Goal: Task Accomplishment & Management: Use online tool/utility

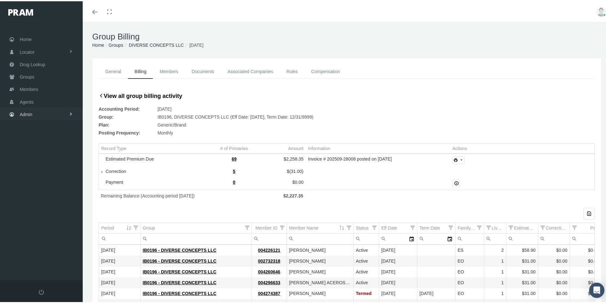
click at [28, 113] on span "Admin" at bounding box center [26, 113] width 13 height 12
click at [31, 161] on span "Group Billing" at bounding box center [38, 162] width 25 height 11
click at [39, 176] on span "Billing Activity By Group" at bounding box center [48, 175] width 47 height 11
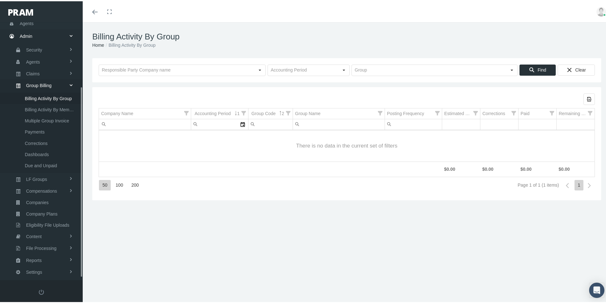
scroll to position [90, 0]
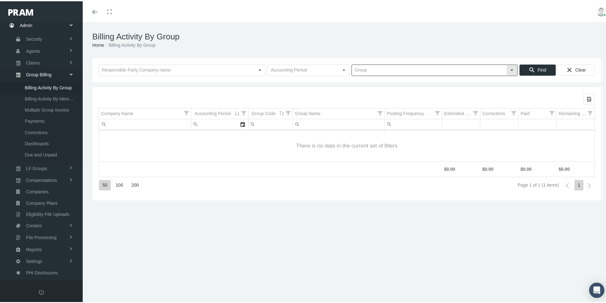
click at [362, 70] on input "text" at bounding box center [429, 69] width 155 height 11
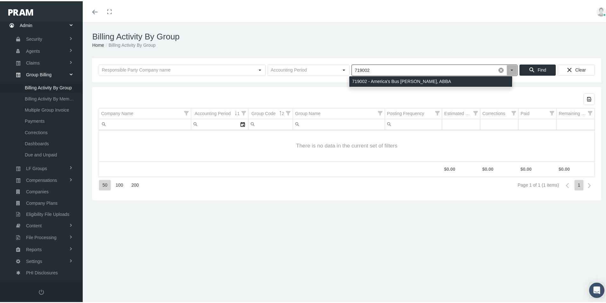
drag, startPoint x: 362, startPoint y: 80, endPoint x: 476, endPoint y: 78, distance: 114.2
click at [362, 80] on div "719002 - America's Bus Bene Assoc, ABBA" at bounding box center [430, 80] width 163 height 10
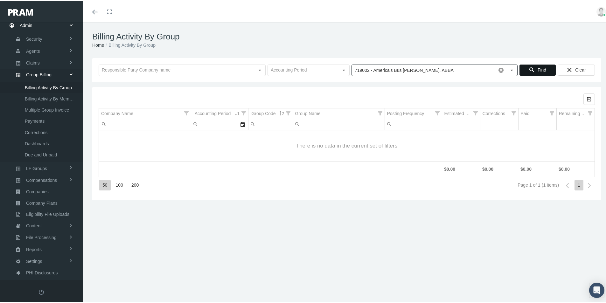
type input "719002 - America's Bus Bene Assoc, ABBA"
click at [538, 67] on span "Find" at bounding box center [542, 68] width 9 height 5
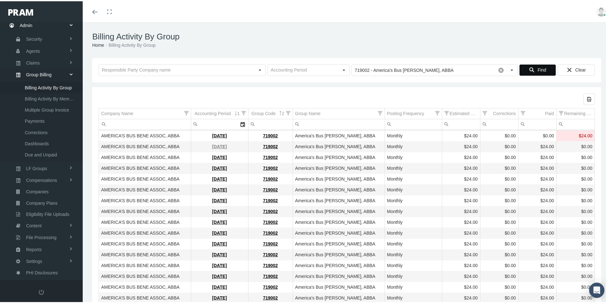
drag, startPoint x: 212, startPoint y: 135, endPoint x: 220, endPoint y: 144, distance: 12.6
click at [212, 135] on link "October 2025" at bounding box center [219, 134] width 15 height 5
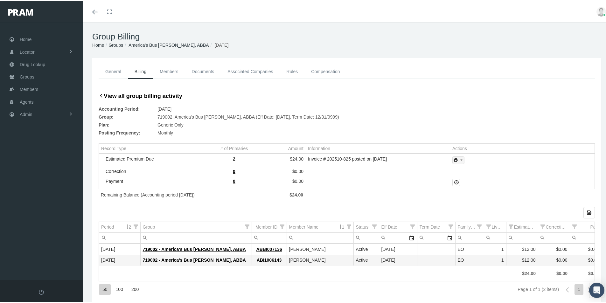
click at [459, 160] on icon "print" at bounding box center [461, 159] width 6 height 6
click at [483, 191] on div "Invoice w/Details" at bounding box center [476, 190] width 50 height 10
click at [24, 113] on span "Admin" at bounding box center [26, 113] width 13 height 12
drag, startPoint x: 35, startPoint y: 164, endPoint x: 75, endPoint y: 178, distance: 42.9
click at [35, 164] on span "Group Billing" at bounding box center [38, 162] width 25 height 11
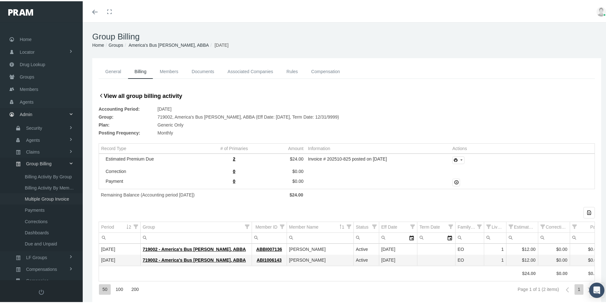
click at [41, 199] on span "Multiple Group Invoice" at bounding box center [47, 197] width 44 height 11
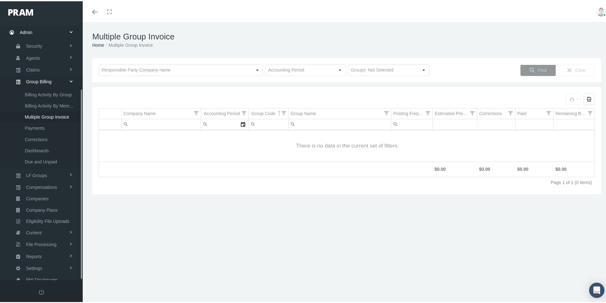
scroll to position [90, 0]
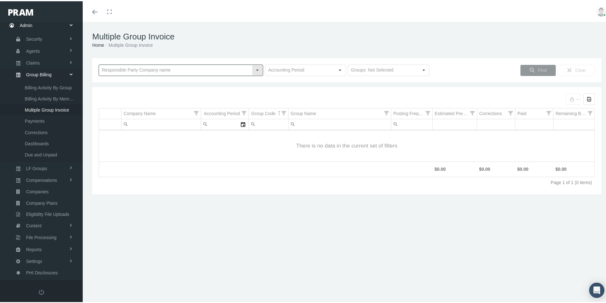
click at [108, 70] on input "text" at bounding box center [175, 69] width 153 height 11
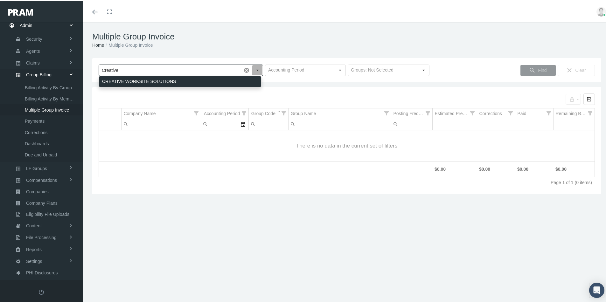
drag, startPoint x: 127, startPoint y: 79, endPoint x: 140, endPoint y: 83, distance: 13.4
click at [127, 80] on div "CREATIVE WORKSITE SOLUTIONS" at bounding box center [180, 80] width 162 height 10
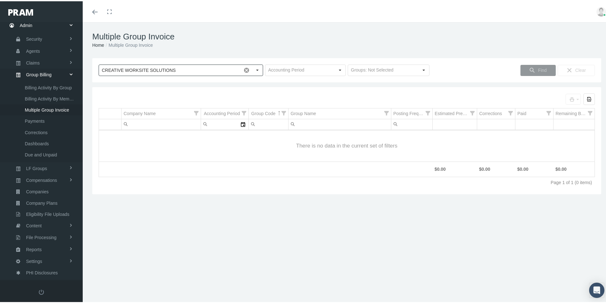
type input "CREATIVE WORKSITE SOLUTIONS"
click at [271, 72] on input "text" at bounding box center [299, 69] width 69 height 11
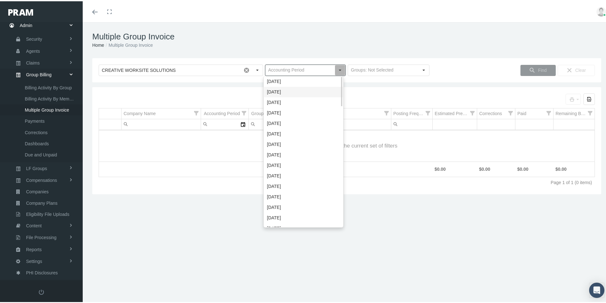
click at [278, 92] on div "October 2025" at bounding box center [303, 91] width 79 height 10
type input "October 2025"
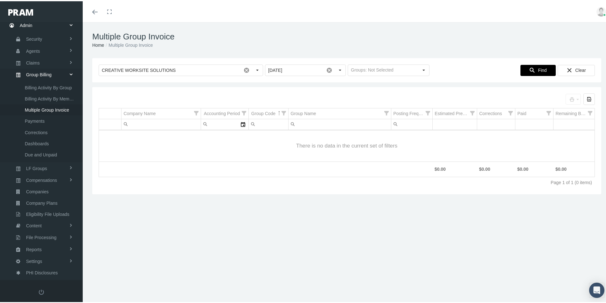
click at [538, 67] on span "Find" at bounding box center [542, 68] width 9 height 5
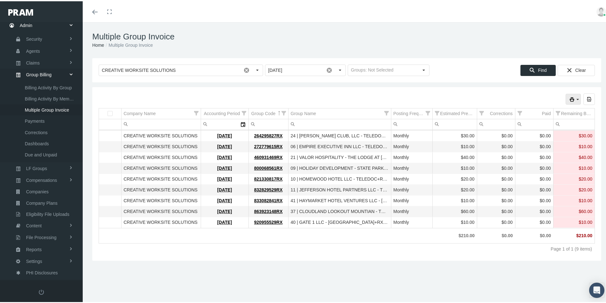
click at [575, 98] on icon "print" at bounding box center [578, 98] width 6 height 6
click at [521, 110] on div "Invoice" at bounding box center [539, 109] width 72 height 10
click at [575, 98] on icon "print" at bounding box center [578, 98] width 6 height 6
click at [527, 120] on div "Invoice Details (by Group)" at bounding box center [539, 119] width 72 height 10
click at [575, 98] on icon "print" at bounding box center [578, 98] width 6 height 6
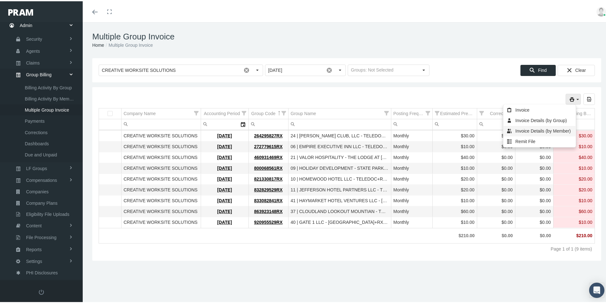
click at [533, 130] on div "Invoice Details (by Member)" at bounding box center [539, 130] width 72 height 10
click at [575, 98] on icon "print" at bounding box center [578, 98] width 6 height 6
click at [520, 140] on div "Remit File" at bounding box center [539, 140] width 72 height 10
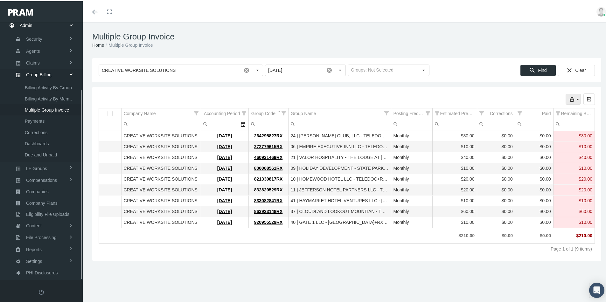
click at [43, 109] on span "Multiple Group Invoice" at bounding box center [47, 108] width 44 height 11
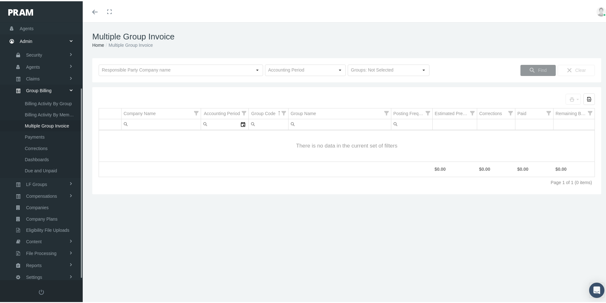
scroll to position [90, 0]
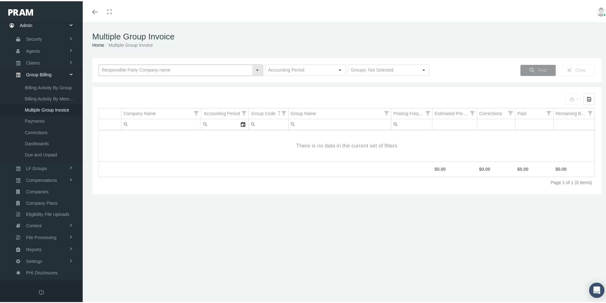
click at [112, 71] on input "text" at bounding box center [175, 69] width 153 height 11
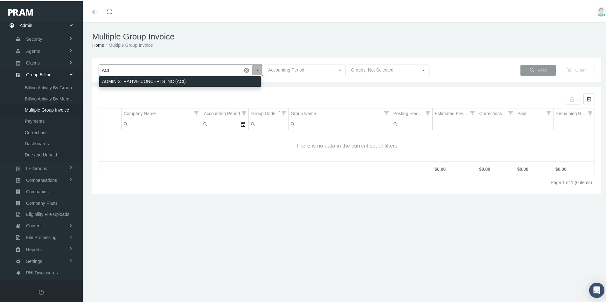
click at [117, 80] on div "ADMINISTRATIVE CONCEPTS INC (ACI)" at bounding box center [180, 80] width 162 height 10
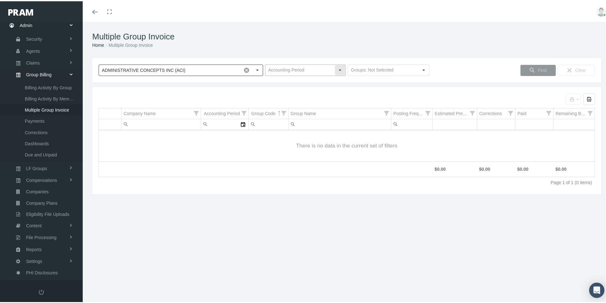
type input "ADMINISTRATIVE CONCEPTS INC (ACI)"
click at [273, 67] on input "text" at bounding box center [299, 69] width 69 height 11
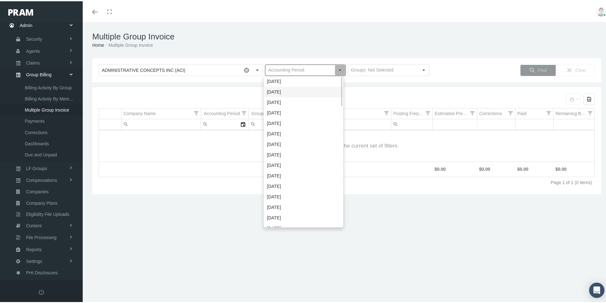
click at [267, 92] on div "[DATE]" at bounding box center [303, 91] width 79 height 10
type input "[DATE]"
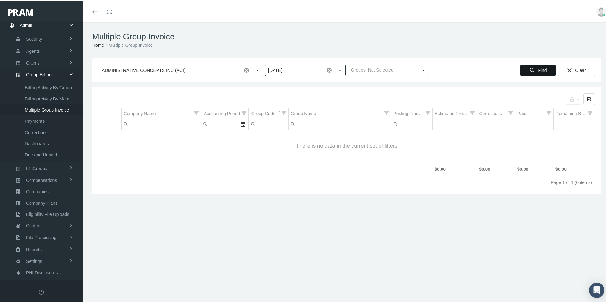
click at [538, 68] on span "Find" at bounding box center [542, 68] width 9 height 5
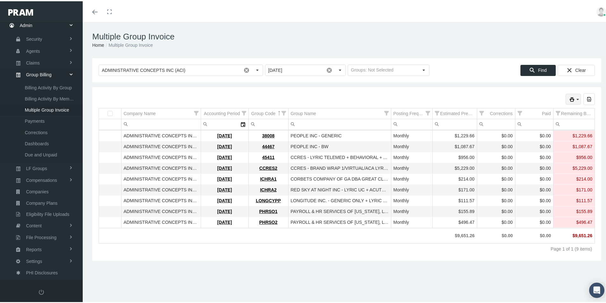
click at [575, 96] on icon "print" at bounding box center [578, 98] width 6 height 6
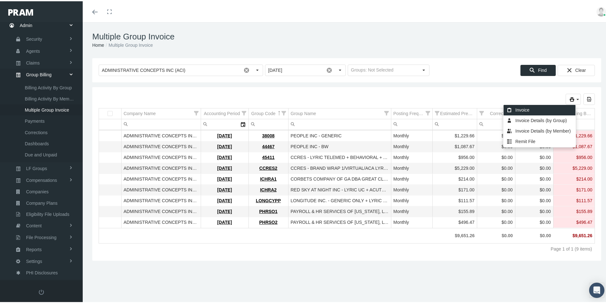
click at [522, 109] on div "Invoice" at bounding box center [539, 109] width 72 height 10
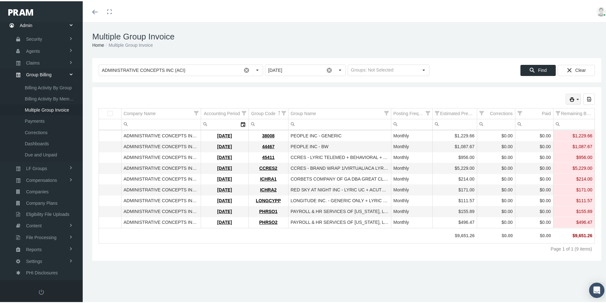
click at [575, 99] on icon "print" at bounding box center [578, 98] width 6 height 6
click at [530, 119] on div "Invoice Details (by Group)" at bounding box center [539, 119] width 72 height 10
click at [575, 99] on icon "print" at bounding box center [578, 98] width 6 height 6
click at [528, 128] on div "Invoice Details (by Member)" at bounding box center [539, 130] width 72 height 10
click at [455, 83] on div "ADMINISTRATIVE CONCEPTS INC (ACI) Pull down to refresh... Release to refresh...…" at bounding box center [347, 158] width 528 height 203
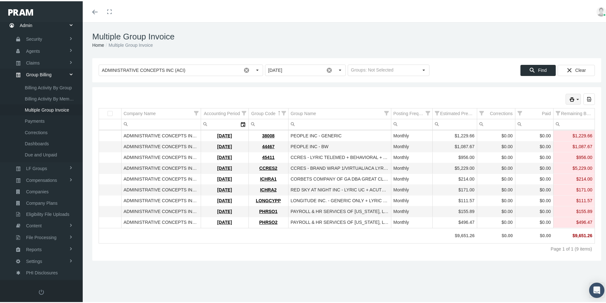
click at [575, 97] on icon "print" at bounding box center [578, 98] width 6 height 6
click at [519, 140] on div "Remit File" at bounding box center [539, 140] width 72 height 10
click at [38, 83] on span "Billing Activity By Group" at bounding box center [48, 86] width 47 height 11
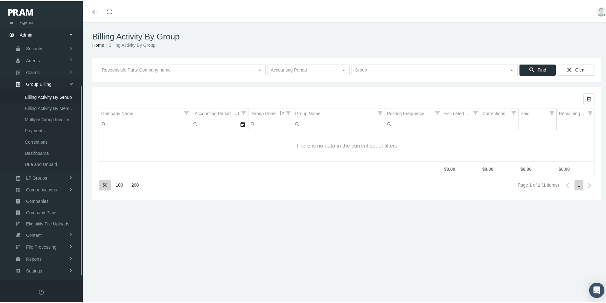
scroll to position [90, 0]
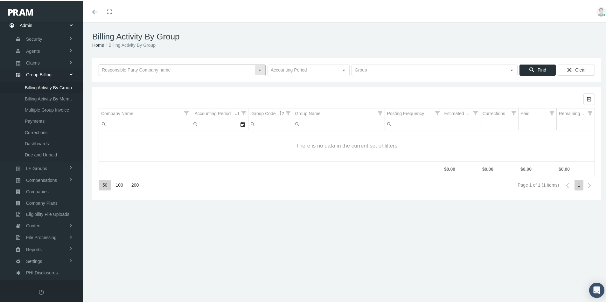
click at [125, 66] on input "text" at bounding box center [177, 69] width 156 height 11
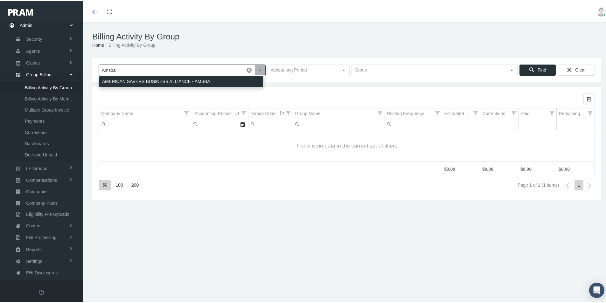
drag, startPoint x: 161, startPoint y: 80, endPoint x: 287, endPoint y: 72, distance: 126.2
click at [161, 80] on div "AMERICAN SAVERS BUSINESS ALLIANCE - AMSBA" at bounding box center [181, 80] width 164 height 10
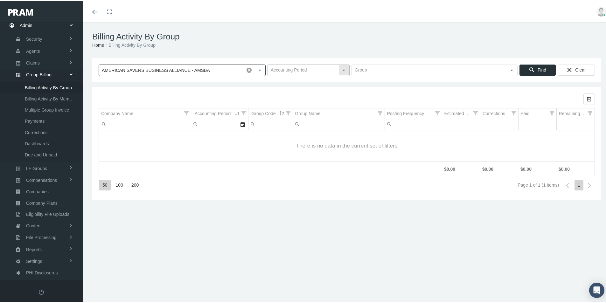
type input "AMERICAN SAVERS BUSINESS ALLIANCE - AMSBA"
drag, startPoint x: 286, startPoint y: 71, endPoint x: 294, endPoint y: 72, distance: 7.4
click at [286, 71] on input "text" at bounding box center [303, 69] width 71 height 11
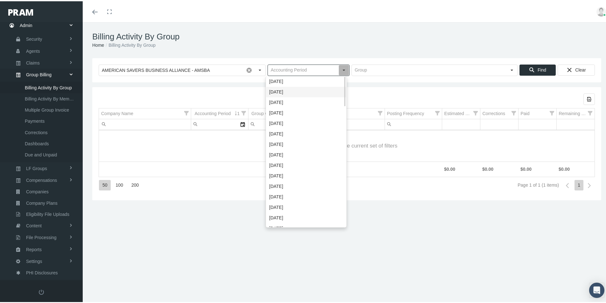
click at [284, 91] on div "[DATE]" at bounding box center [306, 91] width 80 height 10
type input "[DATE]"
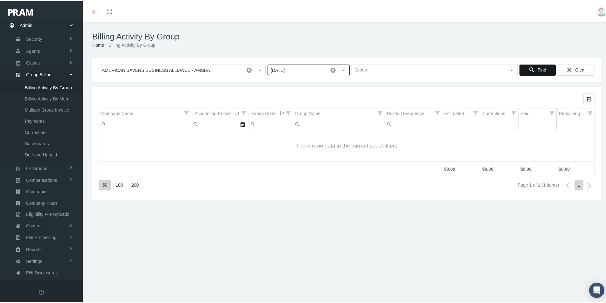
click at [530, 66] on div "Find" at bounding box center [538, 69] width 36 height 10
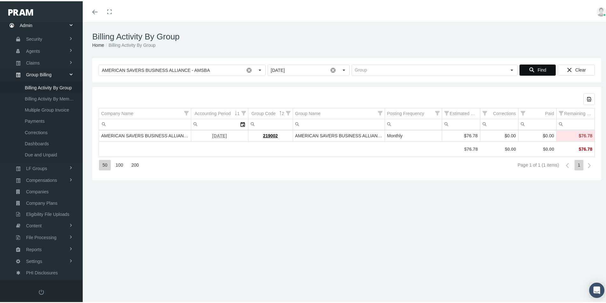
click at [223, 134] on link "[DATE]" at bounding box center [219, 134] width 15 height 5
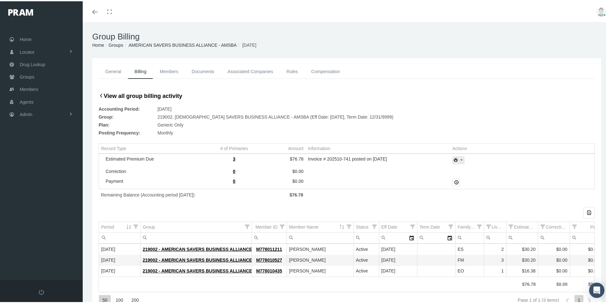
click at [460, 159] on icon "print" at bounding box center [461, 159] width 6 height 6
click at [469, 191] on div "Invoice w/Details" at bounding box center [476, 190] width 50 height 10
click at [455, 36] on h1 "Group Billing" at bounding box center [346, 36] width 509 height 10
click at [465, 199] on div "Remaining Balance (Accounting period [DATE]) $76.78" at bounding box center [347, 193] width 496 height 11
click at [23, 112] on span "Admin" at bounding box center [26, 113] width 13 height 12
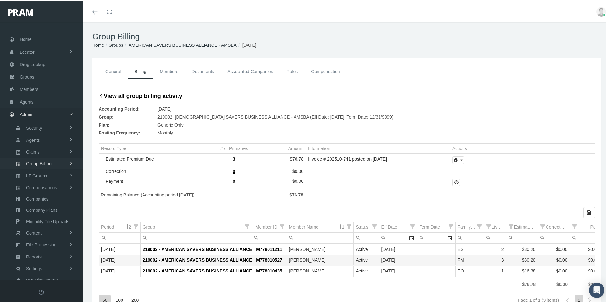
click at [40, 162] on span "Group Billing" at bounding box center [38, 162] width 25 height 11
click at [47, 197] on span "Multiple Group Invoice" at bounding box center [47, 197] width 44 height 11
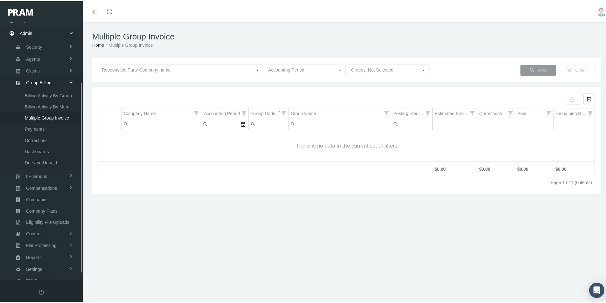
scroll to position [90, 0]
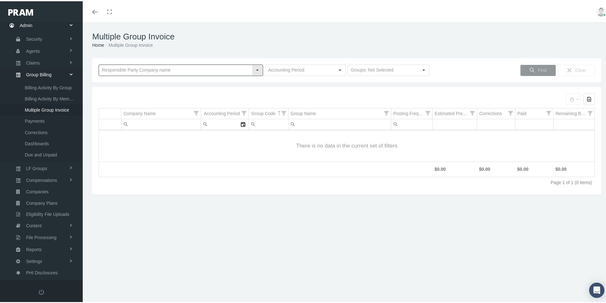
click at [115, 67] on input "text" at bounding box center [175, 69] width 153 height 11
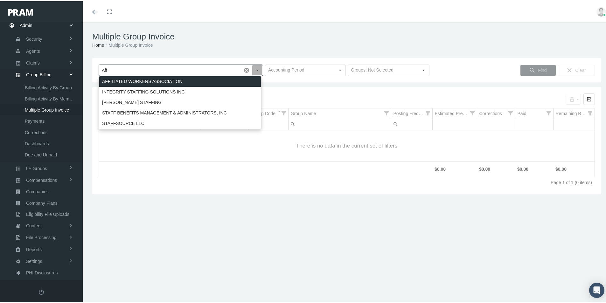
click at [129, 78] on div "AFFILIATED WORKERS ASSOCIATION" at bounding box center [180, 80] width 162 height 10
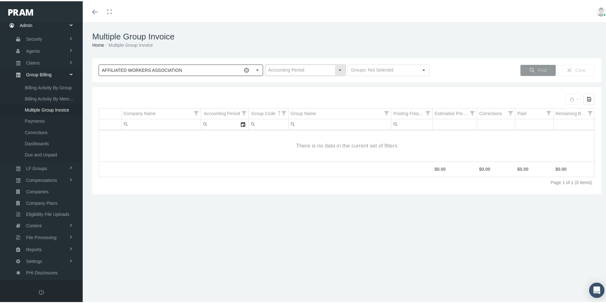
type input "AFFILIATED WORKERS ASSOCIATION"
click at [269, 69] on input "text" at bounding box center [299, 69] width 69 height 11
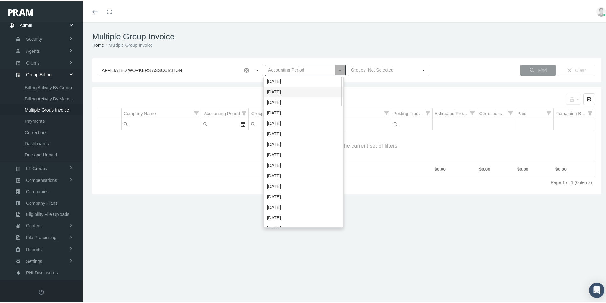
click at [271, 90] on div "[DATE]" at bounding box center [303, 91] width 79 height 10
type input "[DATE]"
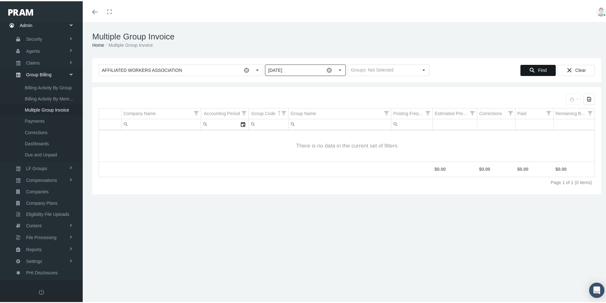
click at [540, 68] on span "Find" at bounding box center [542, 68] width 9 height 5
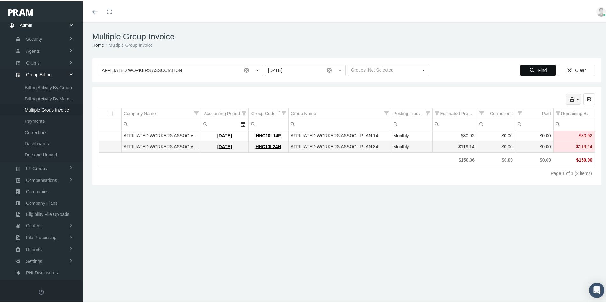
click at [575, 97] on icon "print" at bounding box center [578, 98] width 6 height 6
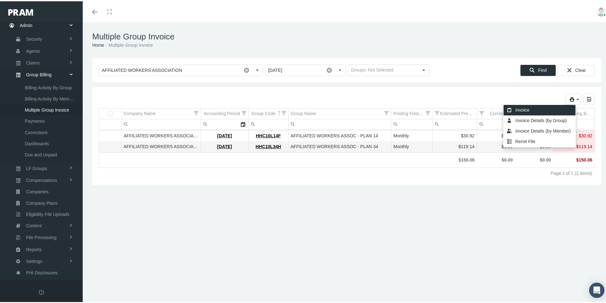
click at [528, 108] on div "Invoice" at bounding box center [539, 109] width 72 height 10
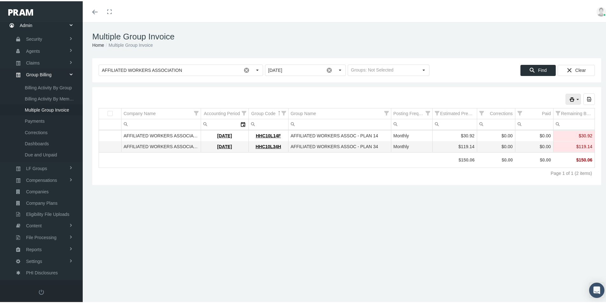
click at [575, 97] on icon "print" at bounding box center [578, 98] width 6 height 6
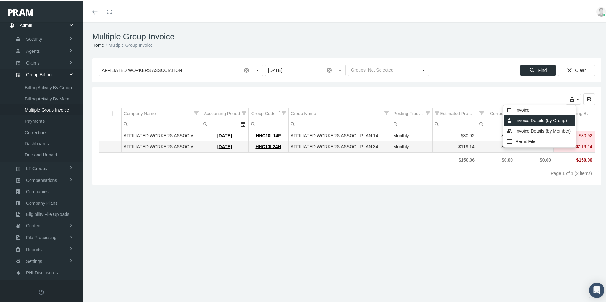
click at [526, 120] on div "Invoice Details (by Group)" at bounding box center [539, 119] width 72 height 10
click at [570, 98] on icon "print" at bounding box center [572, 98] width 6 height 6
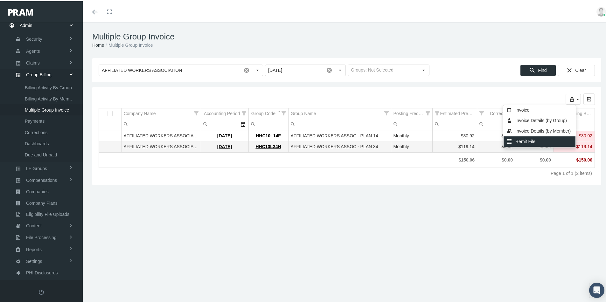
click at [533, 140] on div "Remit File" at bounding box center [539, 140] width 72 height 10
click at [410, 32] on h1 "Multiple Group Invoice" at bounding box center [346, 36] width 509 height 10
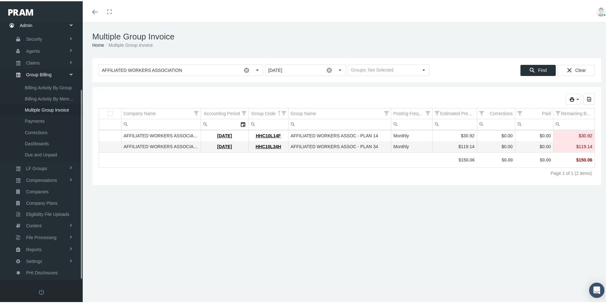
click at [34, 108] on span "Multiple Group Invoice" at bounding box center [47, 108] width 44 height 11
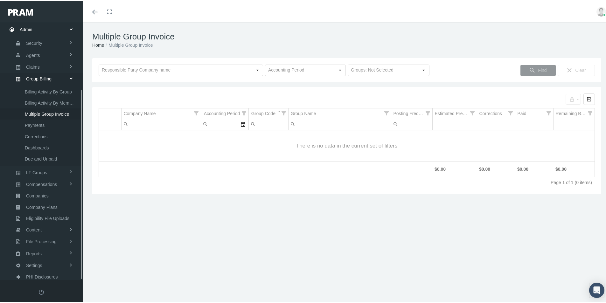
scroll to position [90, 0]
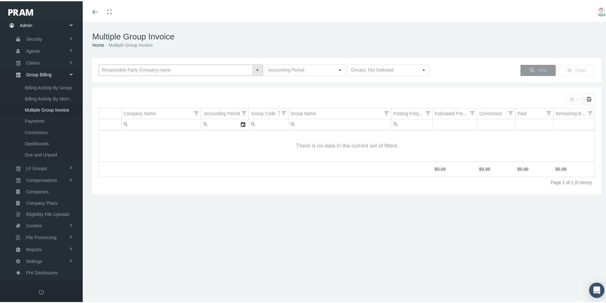
drag, startPoint x: 106, startPoint y: 65, endPoint x: 149, endPoint y: 74, distance: 43.9
click at [106, 66] on input "text" at bounding box center [175, 69] width 153 height 11
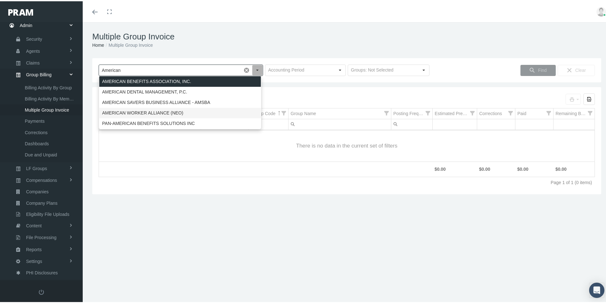
click at [147, 112] on div "AMERICAN WORKER ALLIANCE (NEO)" at bounding box center [180, 112] width 162 height 10
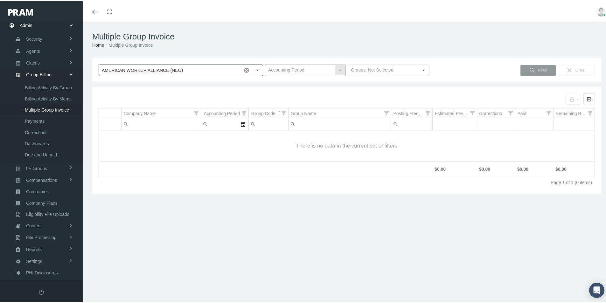
type input "AMERICAN WORKER ALLIANCE (NEO)"
drag, startPoint x: 274, startPoint y: 69, endPoint x: 283, endPoint y: 68, distance: 9.2
click at [273, 69] on input "text" at bounding box center [299, 69] width 69 height 11
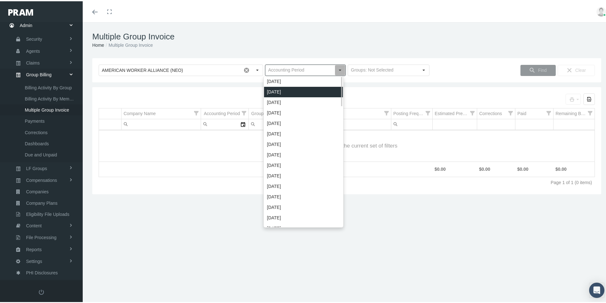
click at [278, 91] on div "[DATE]" at bounding box center [303, 91] width 79 height 10
type input "[DATE]"
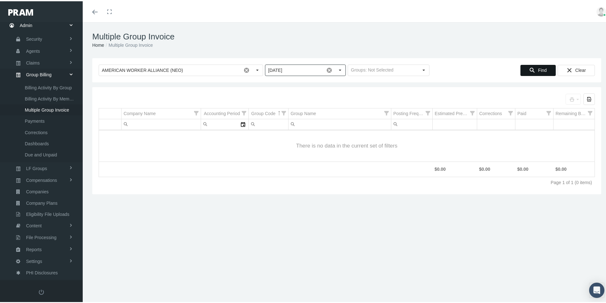
click at [538, 68] on span "Find" at bounding box center [542, 68] width 9 height 5
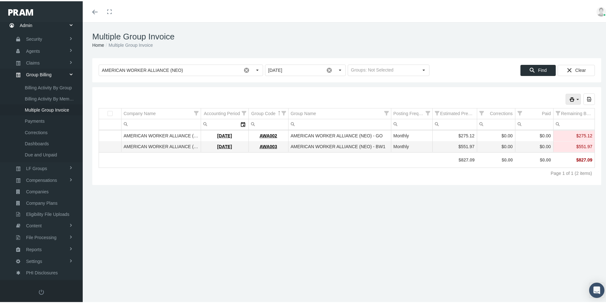
drag, startPoint x: 573, startPoint y: 96, endPoint x: 552, endPoint y: 101, distance: 21.8
click at [575, 96] on icon "print" at bounding box center [578, 98] width 6 height 6
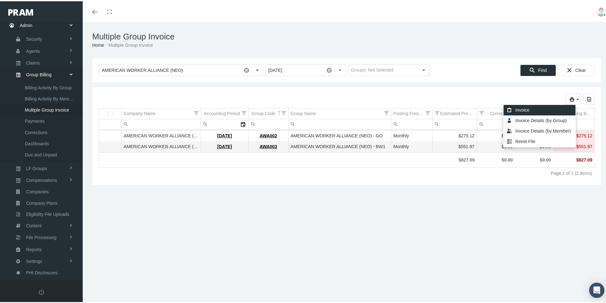
click at [523, 108] on div "Invoice" at bounding box center [539, 109] width 72 height 10
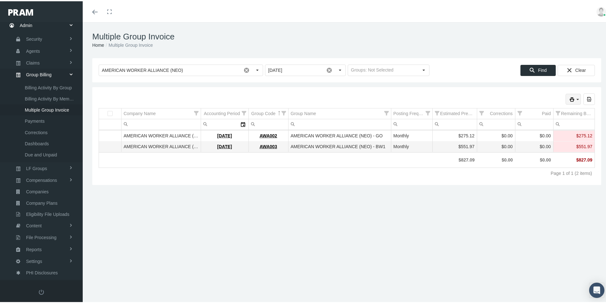
click at [575, 96] on icon "print" at bounding box center [578, 98] width 6 height 6
click at [533, 119] on div "Invoice Details (by Group)" at bounding box center [539, 119] width 72 height 10
click at [575, 99] on icon "print" at bounding box center [578, 98] width 6 height 6
click at [527, 140] on div "Remit File" at bounding box center [539, 140] width 72 height 10
click at [472, 267] on div "Multiple Group Invoice Home Multiple Group Invoice Loading... AMERICAN WORKER A…" at bounding box center [347, 165] width 528 height 289
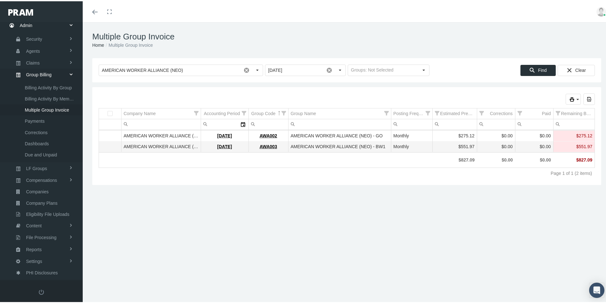
click at [311, 258] on div "Multiple Group Invoice Home Multiple Group Invoice Loading... AMERICAN WORKER A…" at bounding box center [347, 165] width 528 height 289
click at [39, 86] on span "Billing Activity By Group" at bounding box center [48, 86] width 47 height 11
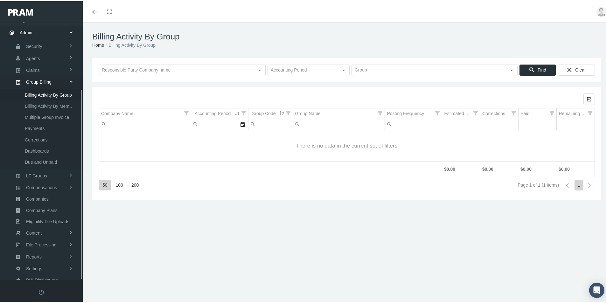
scroll to position [90, 0]
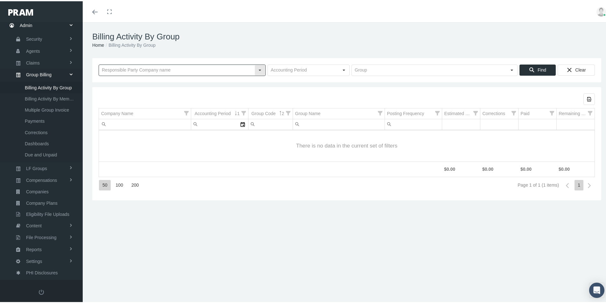
click at [122, 69] on input "text" at bounding box center [177, 69] width 156 height 11
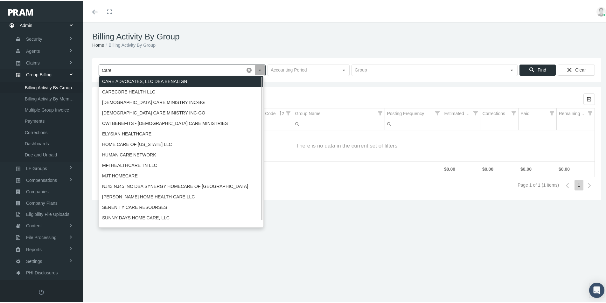
click at [121, 79] on div "CARE ADVOCATES, LLC DBA BENALIGN" at bounding box center [181, 80] width 164 height 10
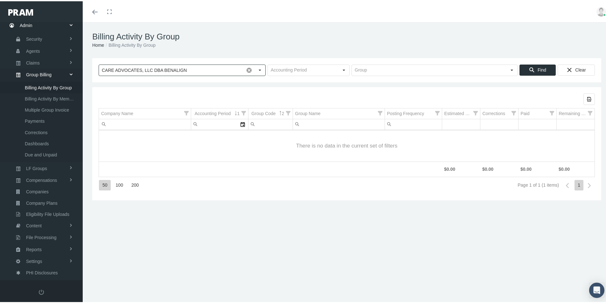
type input "CARE ADVOCATES, LLC DBA BENALIGN"
click at [274, 71] on input "text" at bounding box center [303, 69] width 71 height 11
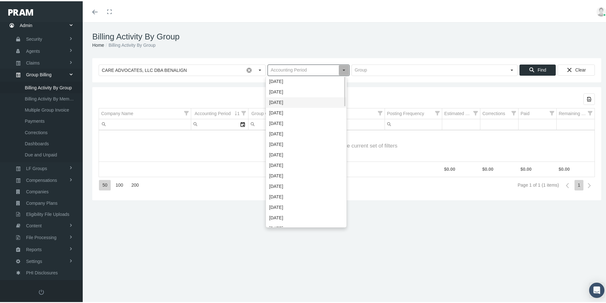
drag, startPoint x: 271, startPoint y: 102, endPoint x: 275, endPoint y: 102, distance: 3.9
click at [271, 101] on div "[DATE]" at bounding box center [306, 101] width 80 height 10
type input "[DATE]"
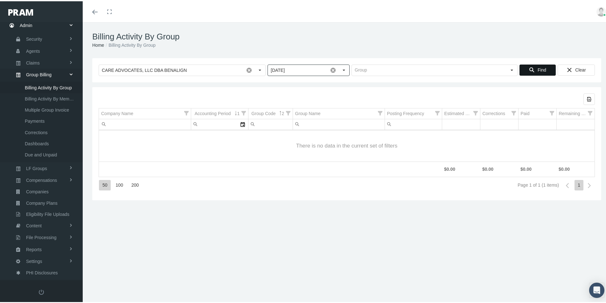
click at [538, 69] on span "Find" at bounding box center [542, 68] width 9 height 5
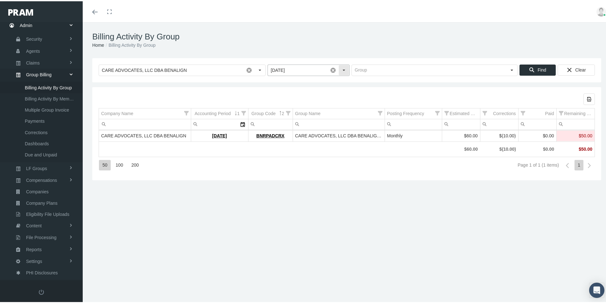
click at [329, 68] on span at bounding box center [333, 69] width 11 height 11
click at [300, 67] on input "text" at bounding box center [303, 69] width 71 height 11
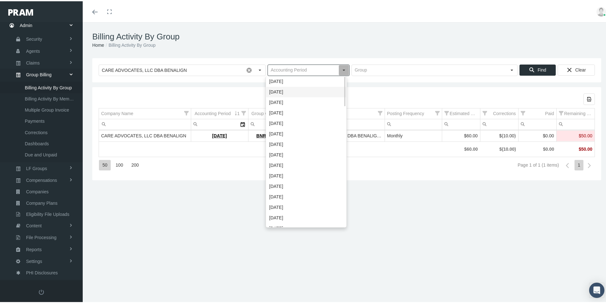
click at [280, 92] on div "[DATE]" at bounding box center [306, 91] width 80 height 10
type input "[DATE]"
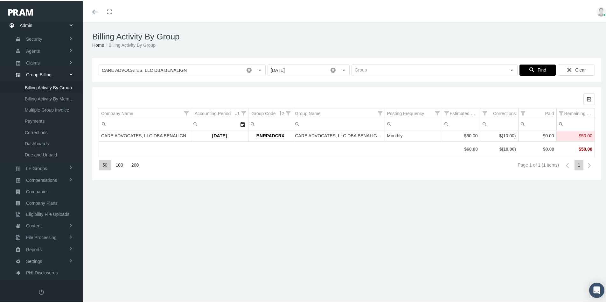
click at [538, 67] on span "Find" at bounding box center [542, 68] width 9 height 5
click at [220, 135] on link "[DATE]" at bounding box center [219, 134] width 15 height 5
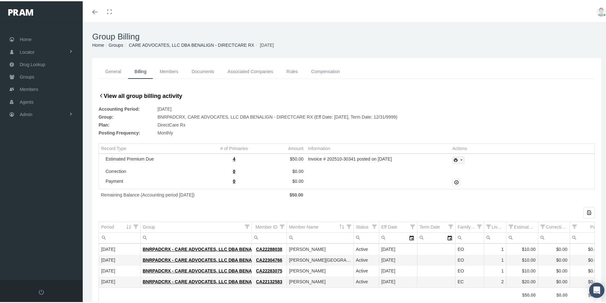
click at [458, 159] on icon "print" at bounding box center [461, 159] width 6 height 6
click at [471, 170] on div "Invoice" at bounding box center [476, 169] width 50 height 10
click at [458, 160] on icon "print" at bounding box center [461, 159] width 6 height 6
click at [469, 181] on div "Invoice Details" at bounding box center [476, 180] width 50 height 10
click at [30, 87] on span "Members" at bounding box center [29, 88] width 18 height 12
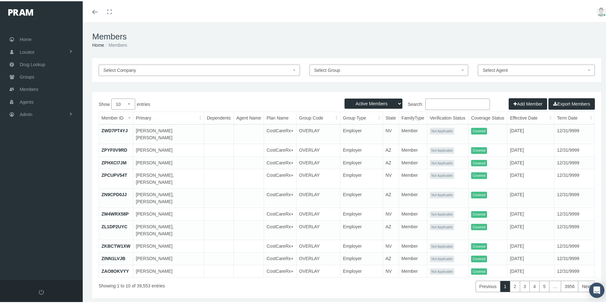
paste input "CA22214770"
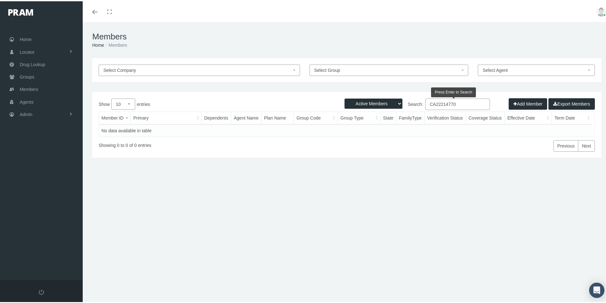
type input "CA22214770"
click at [394, 101] on select "Active Members Terminated Members Active & Terminated" at bounding box center [373, 102] width 58 height 10
select select "2"
click at [344, 97] on select "Active Members Terminated Members Active & Terminated" at bounding box center [373, 102] width 58 height 10
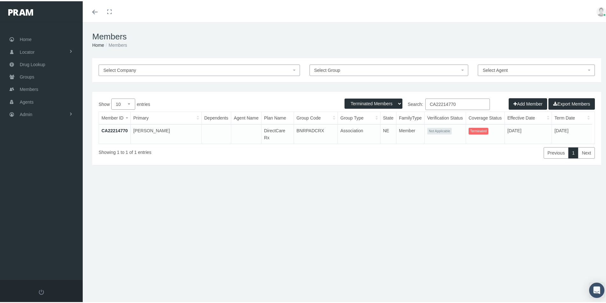
click at [112, 129] on link "CA22214770" at bounding box center [114, 129] width 26 height 5
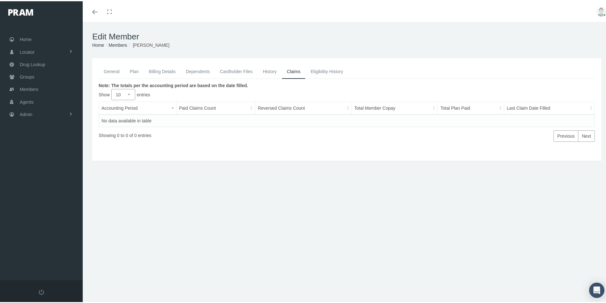
click at [319, 70] on link "Eligibility History" at bounding box center [326, 70] width 43 height 14
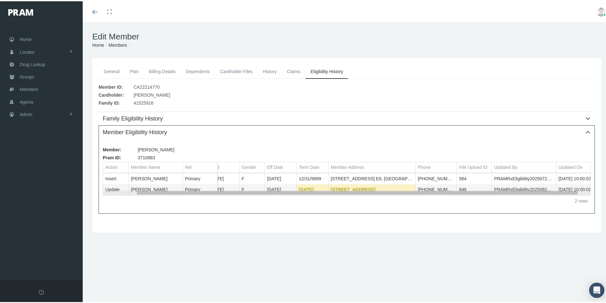
scroll to position [0, 44]
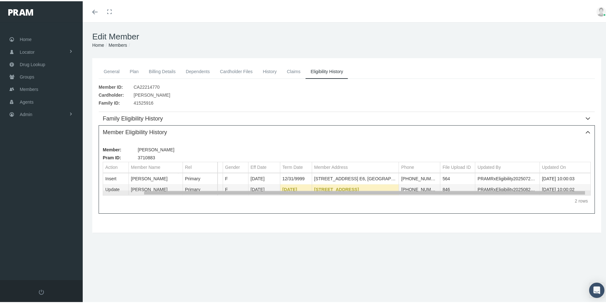
drag, startPoint x: 345, startPoint y: 192, endPoint x: 442, endPoint y: 189, distance: 97.1
click at [442, 189] on body "Toggle Fullscreen Toggle navigation Toggle menubar Toggle fullscreen Profile Lo…" at bounding box center [305, 151] width 611 height 303
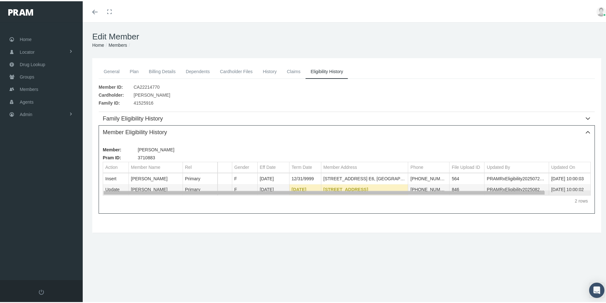
scroll to position [0, 0]
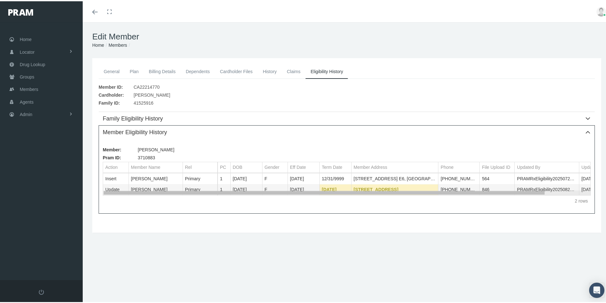
drag, startPoint x: 268, startPoint y: 191, endPoint x: 177, endPoint y: 192, distance: 90.7
click at [177, 192] on body "Toggle Fullscreen Toggle navigation Toggle menubar Toggle fullscreen Profile Lo…" at bounding box center [305, 151] width 611 height 303
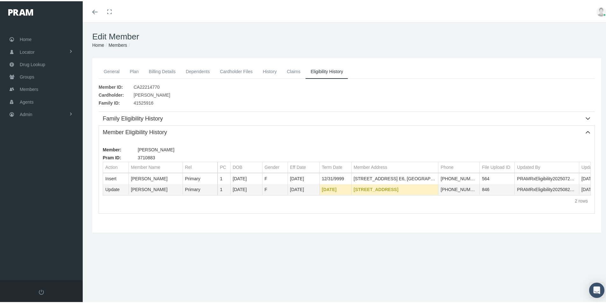
click at [155, 70] on link "Billing Details" at bounding box center [162, 70] width 37 height 14
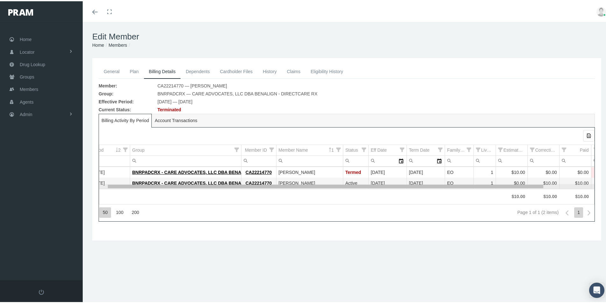
scroll to position [0, 25]
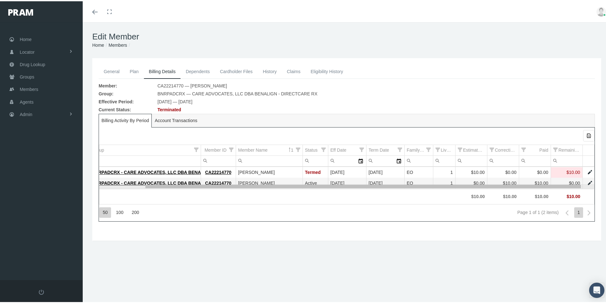
drag, startPoint x: 375, startPoint y: 186, endPoint x: 422, endPoint y: 184, distance: 47.1
click at [422, 184] on body "Toggle Fullscreen Toggle navigation Toggle menubar Toggle fullscreen Profile Lo…" at bounding box center [305, 151] width 611 height 303
drag, startPoint x: 358, startPoint y: 186, endPoint x: 383, endPoint y: 187, distance: 24.5
click at [383, 187] on body "Toggle Fullscreen Toggle navigation Toggle menubar Toggle fullscreen Profile Lo…" at bounding box center [305, 151] width 611 height 303
drag, startPoint x: 259, startPoint y: 185, endPoint x: 351, endPoint y: 193, distance: 92.6
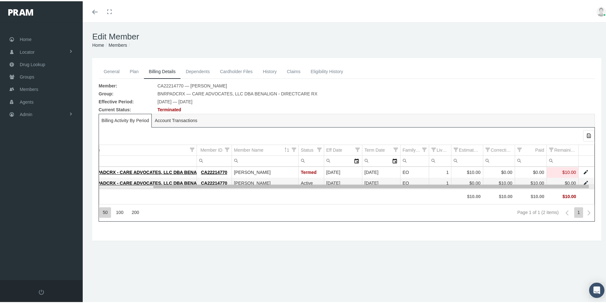
click at [351, 193] on body "Toggle Fullscreen Toggle navigation Toggle menubar Toggle fullscreen Profile Lo…" at bounding box center [305, 151] width 611 height 303
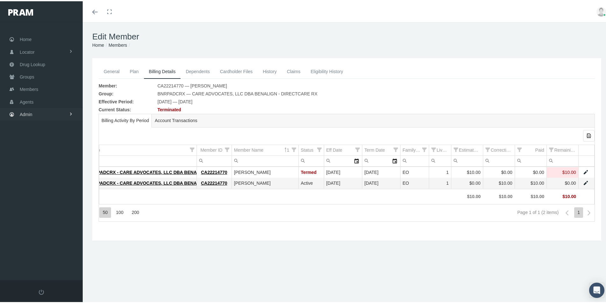
drag, startPoint x: 24, startPoint y: 111, endPoint x: 39, endPoint y: 115, distance: 15.5
click at [24, 111] on span "Admin" at bounding box center [26, 113] width 13 height 12
click at [35, 163] on span "Group Billing" at bounding box center [38, 162] width 25 height 11
click at [33, 196] on span "Multiple Group Invoice" at bounding box center [47, 197] width 44 height 11
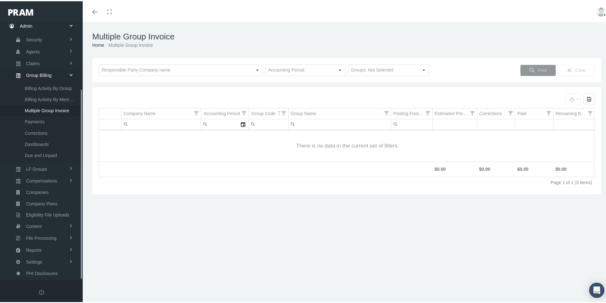
scroll to position [90, 0]
click at [113, 67] on input "text" at bounding box center [175, 69] width 153 height 11
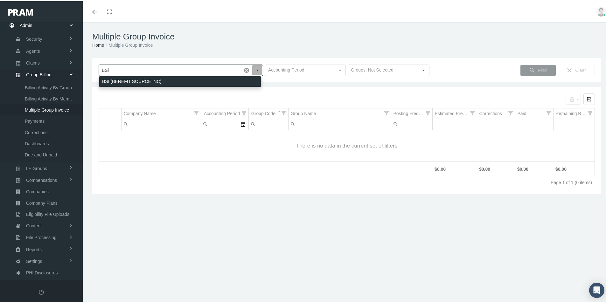
click at [118, 79] on div "BSI (BENEFIT SOURCE INC)" at bounding box center [180, 80] width 162 height 10
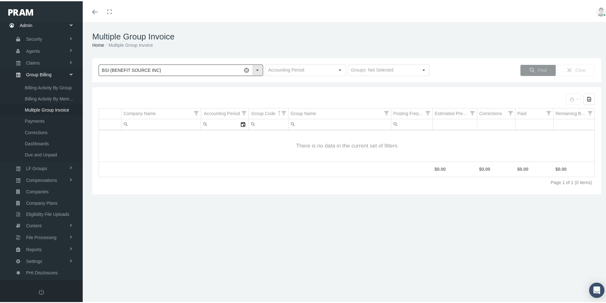
type input "BSI (BENEFIT SOURCE INC)"
click at [275, 67] on input "text" at bounding box center [299, 69] width 69 height 11
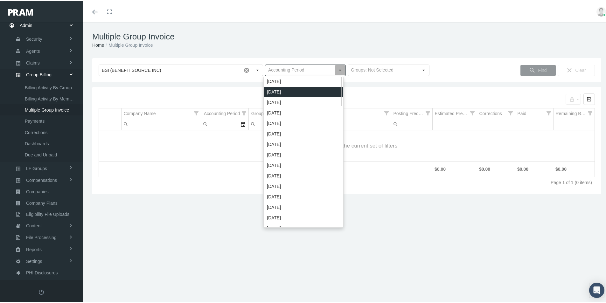
click at [276, 91] on div "[DATE]" at bounding box center [303, 91] width 79 height 10
type input "[DATE]"
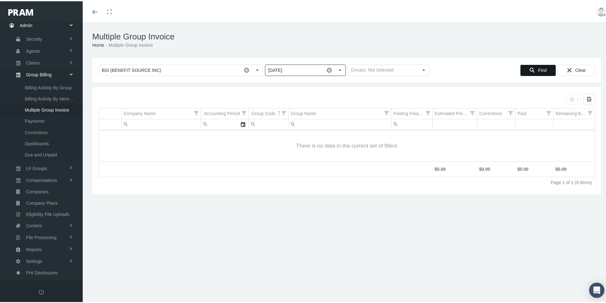
click at [538, 69] on span "Find" at bounding box center [542, 68] width 9 height 5
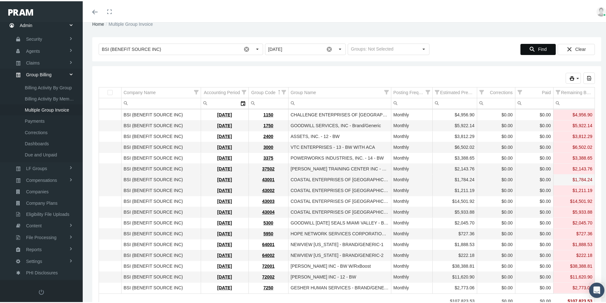
scroll to position [56, 0]
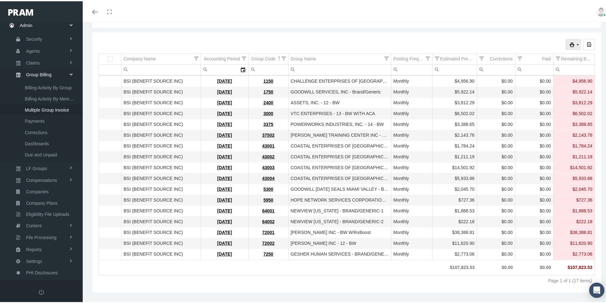
click at [575, 41] on icon "print" at bounding box center [578, 44] width 6 height 6
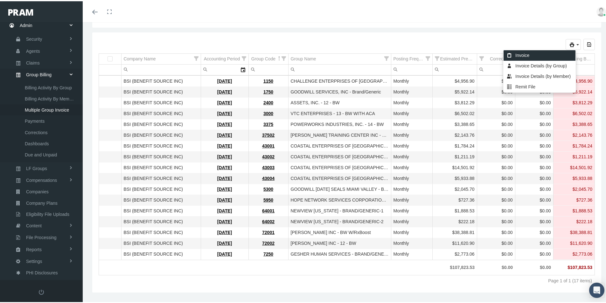
click at [520, 54] on div "Invoice" at bounding box center [539, 54] width 72 height 10
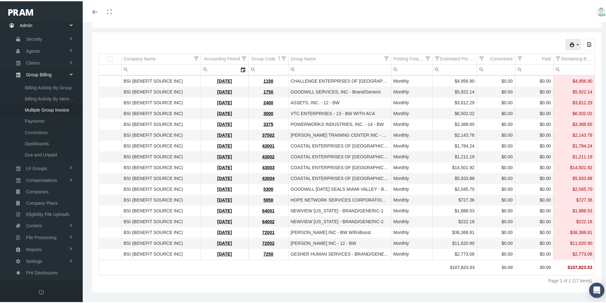
click at [575, 43] on icon "print" at bounding box center [578, 44] width 6 height 6
click at [533, 64] on div "Invoice Details (by Group)" at bounding box center [539, 64] width 72 height 10
click at [422, 33] on div "Selected groups for printing: 0 Pull down to refresh... Release to refresh... R…" at bounding box center [346, 161] width 509 height 260
click at [575, 43] on icon "print" at bounding box center [578, 44] width 6 height 6
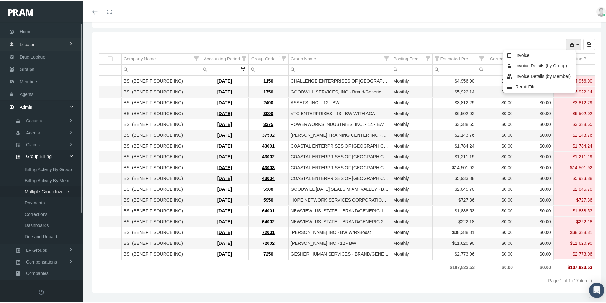
scroll to position [0, 0]
click at [28, 63] on span "Drug Lookup" at bounding box center [32, 63] width 25 height 12
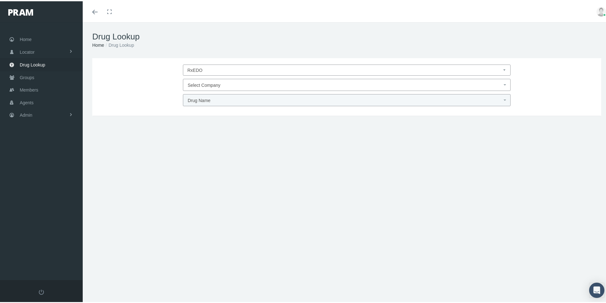
click at [198, 81] on span "Select Company" at bounding box center [345, 84] width 314 height 8
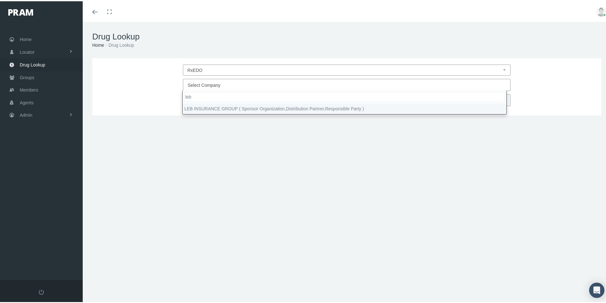
type input "leb"
select select "4760"
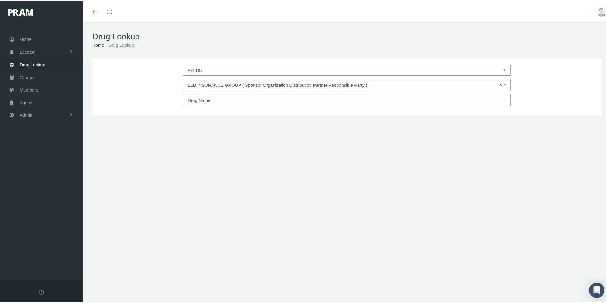
click at [192, 102] on span "Drug Name" at bounding box center [345, 99] width 314 height 8
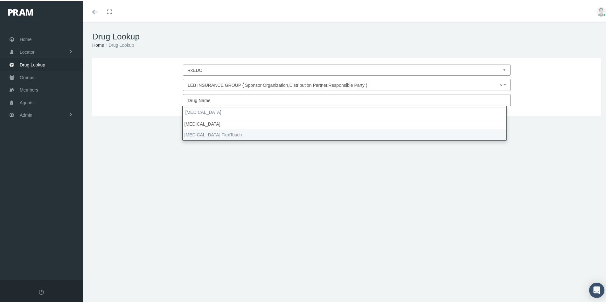
type input "tresiba"
select select "Tresiba FlexTouch"
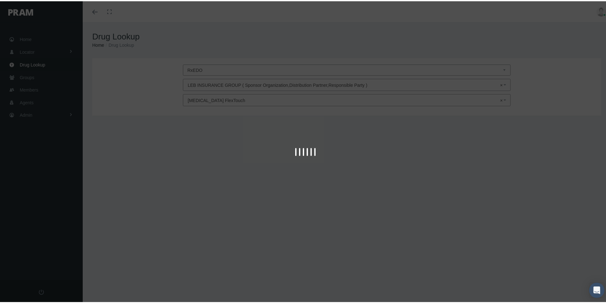
type input "30"
select select "Solution Pen-injector"
select select "100 UNIT/ML"
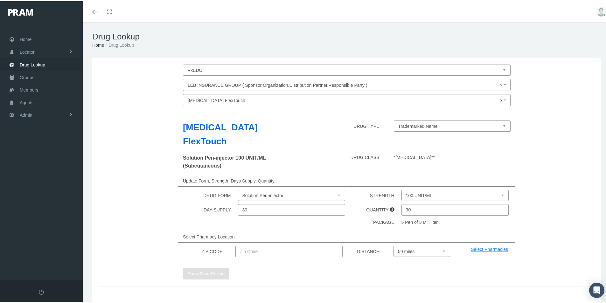
click at [424, 126] on select "Trademarked Name Insulin Degludec FlexTouch (Generic)" at bounding box center [452, 124] width 117 height 11
select select "219861|Insulin Degludec FlexTouch"
drag, startPoint x: 411, startPoint y: 210, endPoint x: 379, endPoint y: 234, distance: 40.6
click at [379, 230] on div "Insulin Degludec FlexTouch DRUG TYPE Generic Tresiba FlexTouch (Trademarked Nam…" at bounding box center [347, 196] width 496 height 177
type input "5"
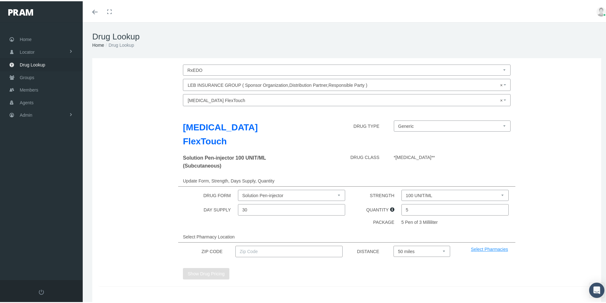
drag, startPoint x: 246, startPoint y: 249, endPoint x: 310, endPoint y: 242, distance: 64.6
click at [246, 250] on input "text" at bounding box center [289, 250] width 108 height 11
type input "92886"
drag, startPoint x: 205, startPoint y: 274, endPoint x: 228, endPoint y: 275, distance: 23.0
click at [206, 274] on button "Show Drug Pricing" at bounding box center [206, 272] width 46 height 11
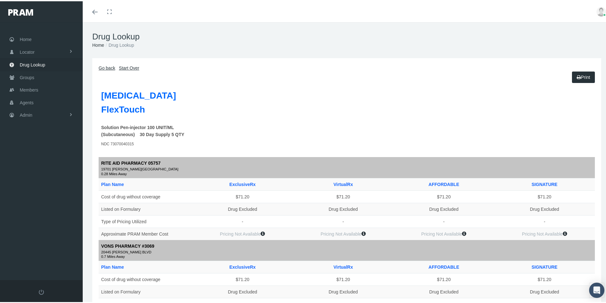
drag, startPoint x: 107, startPoint y: 67, endPoint x: 106, endPoint y: 72, distance: 4.5
click at [107, 68] on link "Go back" at bounding box center [107, 66] width 17 height 5
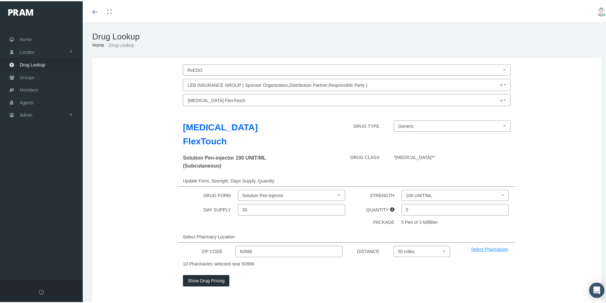
click at [249, 97] on span "× Insulin Degludec FlexTouch" at bounding box center [345, 99] width 314 height 8
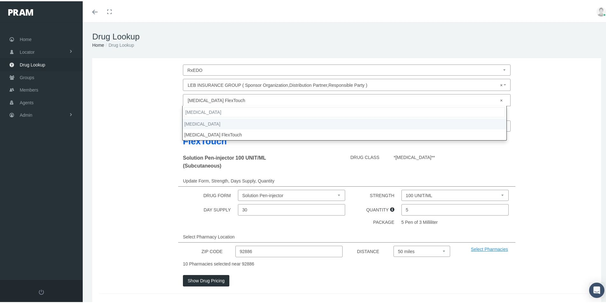
type input "tresiba"
type input "30"
select select "Tresiba"
select select "Solution"
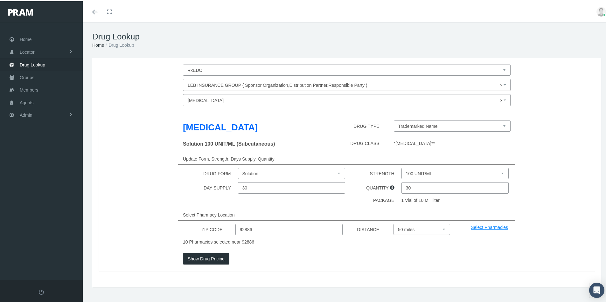
drag, startPoint x: 503, startPoint y: 123, endPoint x: 495, endPoint y: 123, distance: 8.3
click at [503, 123] on select "Trademarked Name Insulin Degludec (Generic)" at bounding box center [452, 124] width 117 height 11
select select "205170|Insulin Degludec"
drag, startPoint x: 409, startPoint y: 189, endPoint x: 387, endPoint y: 240, distance: 55.6
click at [362, 221] on div "Insulin Degludec DRUG TYPE Generic Tresiba (Trademarked Name) Solution 100 UNIT…" at bounding box center [347, 189] width 496 height 162
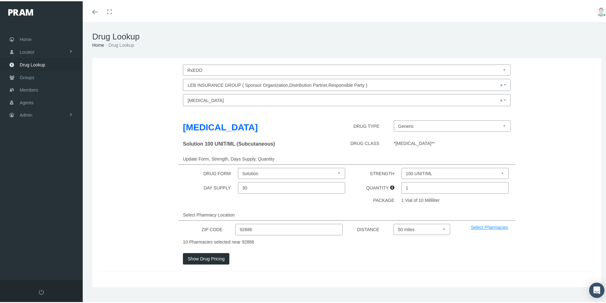
type input "1"
click at [200, 256] on button "Show Drug Pricing" at bounding box center [206, 257] width 46 height 11
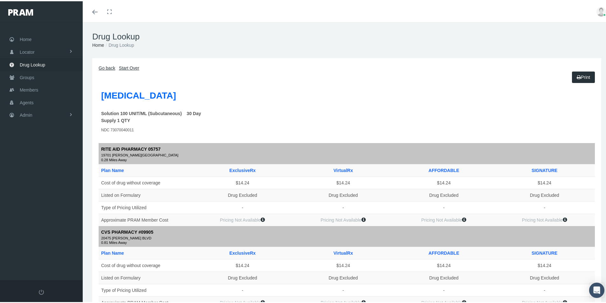
click at [105, 67] on link "Go back" at bounding box center [107, 66] width 17 height 5
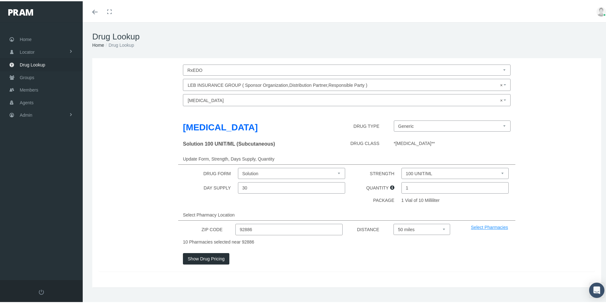
click at [209, 100] on span "× Insulin Degludec" at bounding box center [345, 99] width 314 height 8
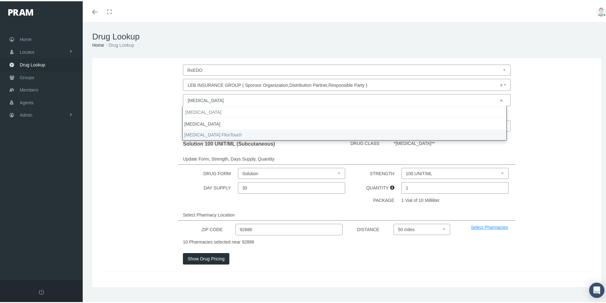
type input "tresiba"
select select "Tresiba FlexTouch"
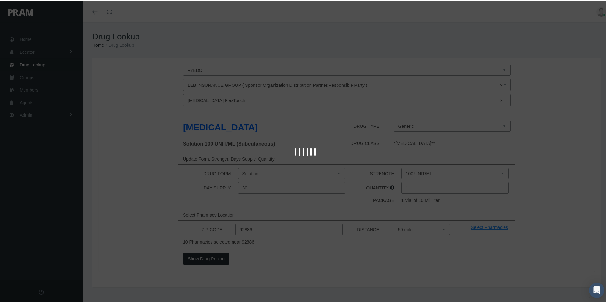
type input "30"
select select "Solution Pen-injector"
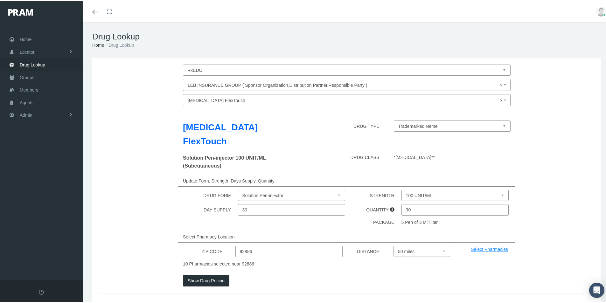
click at [463, 125] on select "Trademarked Name Insulin Degludec FlexTouch (Generic)" at bounding box center [452, 124] width 117 height 11
click at [502, 123] on select "Trademarked Name Insulin Degludec FlexTouch (Generic)" at bounding box center [452, 124] width 117 height 11
select select "219861|Insulin Degludec FlexTouch"
drag, startPoint x: 410, startPoint y: 209, endPoint x: 373, endPoint y: 227, distance: 41.1
click at [373, 226] on div "Insulin Degludec FlexTouch DRUG TYPE Generic Tresiba FlexTouch (Trademarked Nam…" at bounding box center [347, 200] width 496 height 184
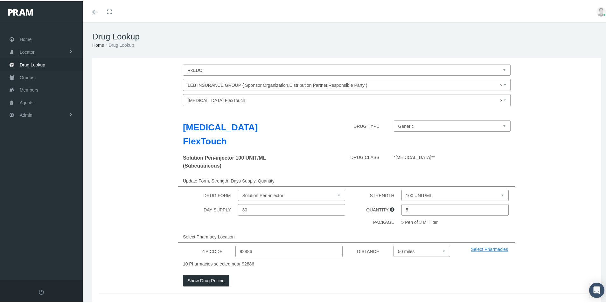
type input "5"
click at [210, 280] on button "Show Drug Pricing" at bounding box center [206, 279] width 46 height 11
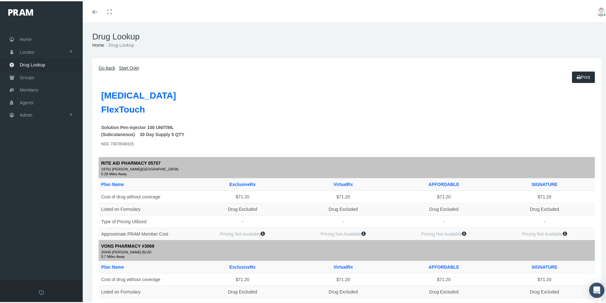
click at [108, 65] on link "Go back" at bounding box center [107, 66] width 17 height 5
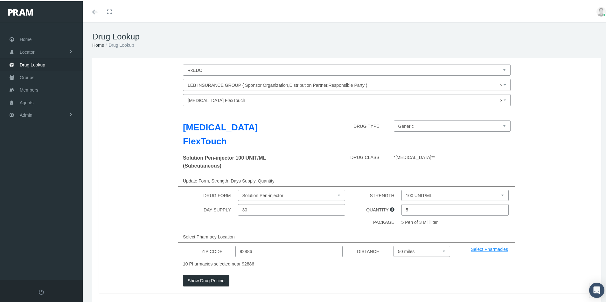
click at [499, 193] on select "100 UNIT/ML 200 UNIT/ML" at bounding box center [455, 194] width 108 height 11
click at [401, 189] on select "100 UNIT/ML 200 UNIT/ML" at bounding box center [455, 194] width 108 height 11
click at [26, 76] on span "Groups" at bounding box center [27, 76] width 15 height 12
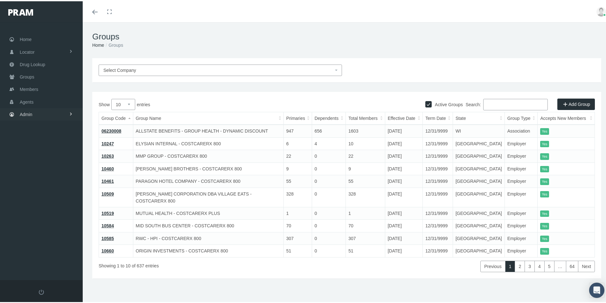
click at [24, 115] on span "Admin" at bounding box center [26, 113] width 13 height 12
click at [32, 162] on span "Group Billing" at bounding box center [38, 162] width 25 height 11
drag, startPoint x: 42, startPoint y: 198, endPoint x: 63, endPoint y: 202, distance: 21.3
click at [42, 199] on span "Multiple Group Invoice" at bounding box center [47, 197] width 44 height 11
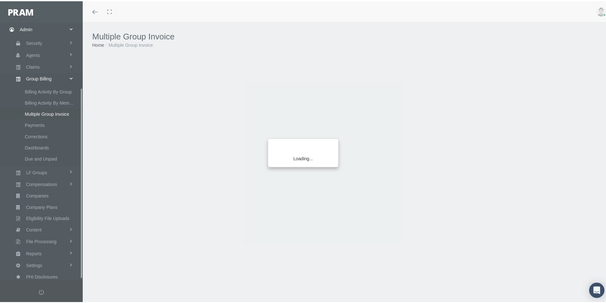
scroll to position [90, 0]
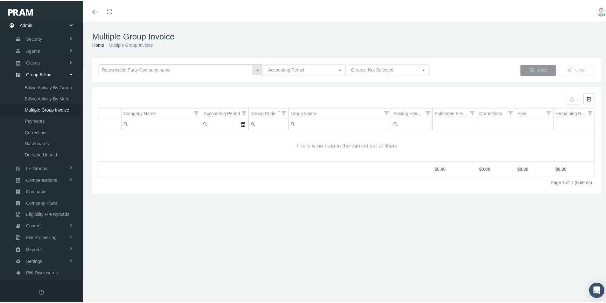
click at [115, 68] on input "text" at bounding box center [175, 69] width 153 height 11
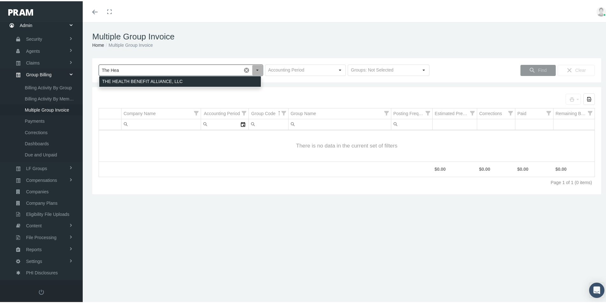
click at [156, 83] on div "THE HEALTH BENEFIT ALLIANCE, LLC" at bounding box center [180, 80] width 162 height 10
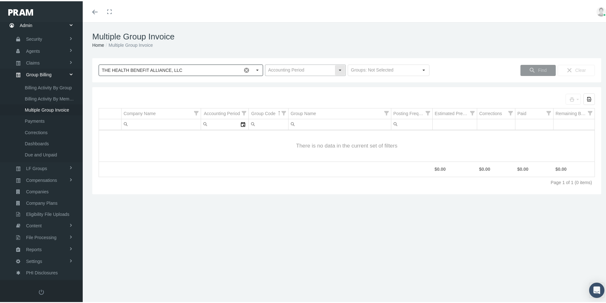
type input "THE HEALTH BENEFIT ALLIANCE, LLC"
click at [282, 71] on input "text" at bounding box center [299, 69] width 69 height 11
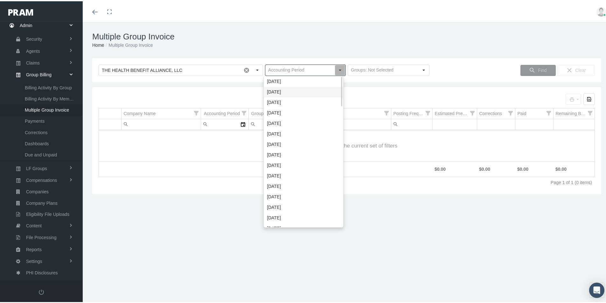
drag, startPoint x: 277, startPoint y: 91, endPoint x: 288, endPoint y: 94, distance: 10.6
click at [277, 91] on div "[DATE]" at bounding box center [303, 91] width 79 height 10
type input "[DATE]"
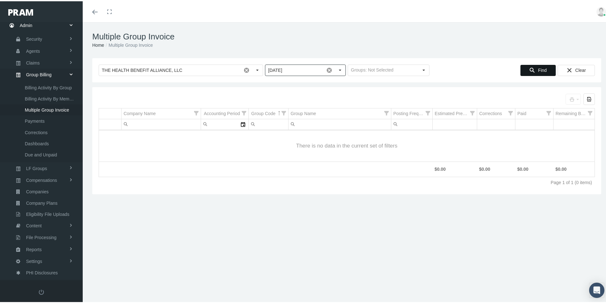
click at [538, 70] on span "Find" at bounding box center [542, 68] width 9 height 5
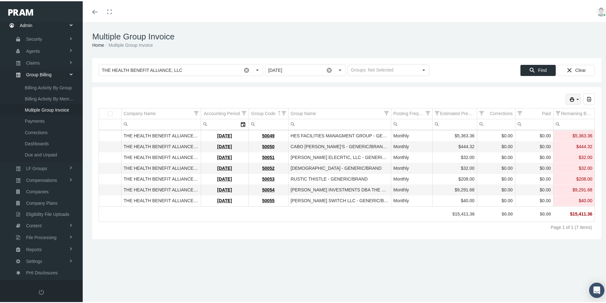
click at [575, 99] on icon "print" at bounding box center [578, 98] width 6 height 6
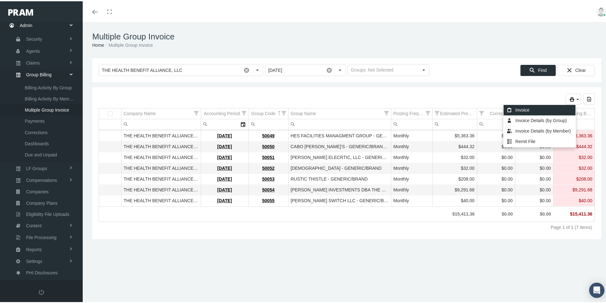
click at [521, 109] on div "Invoice" at bounding box center [539, 109] width 72 height 10
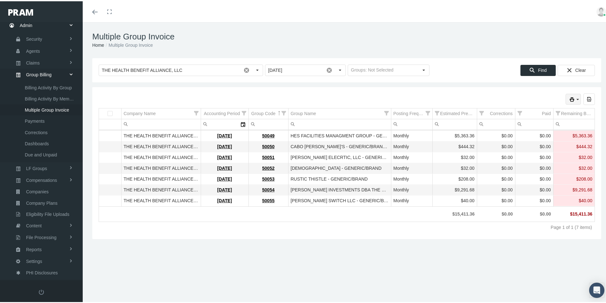
click at [575, 97] on icon "print" at bounding box center [578, 98] width 6 height 6
click at [540, 119] on div "Invoice Details (by Group)" at bounding box center [539, 119] width 72 height 10
click at [456, 32] on h1 "Multiple Group Invoice" at bounding box center [346, 36] width 509 height 10
drag, startPoint x: 573, startPoint y: 97, endPoint x: 571, endPoint y: 100, distance: 4.0
click at [575, 97] on icon "print" at bounding box center [578, 98] width 6 height 6
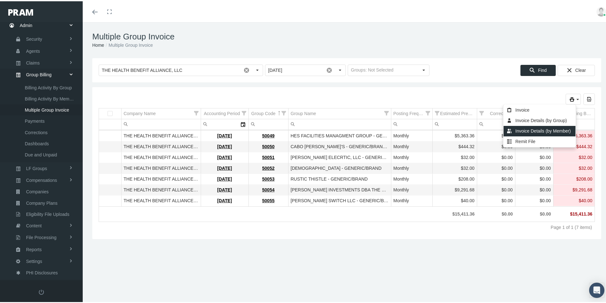
click at [535, 128] on div "Invoice Details (by Member)" at bounding box center [539, 130] width 72 height 10
click at [575, 98] on icon "print" at bounding box center [578, 98] width 6 height 6
click at [523, 140] on div "Remit File" at bounding box center [539, 140] width 72 height 10
click at [183, 258] on div "Multiple Group Invoice Home Multiple Group Invoice Loading... THE HEALTH BENEFI…" at bounding box center [347, 165] width 528 height 289
